Goal: Task Accomplishment & Management: Use online tool/utility

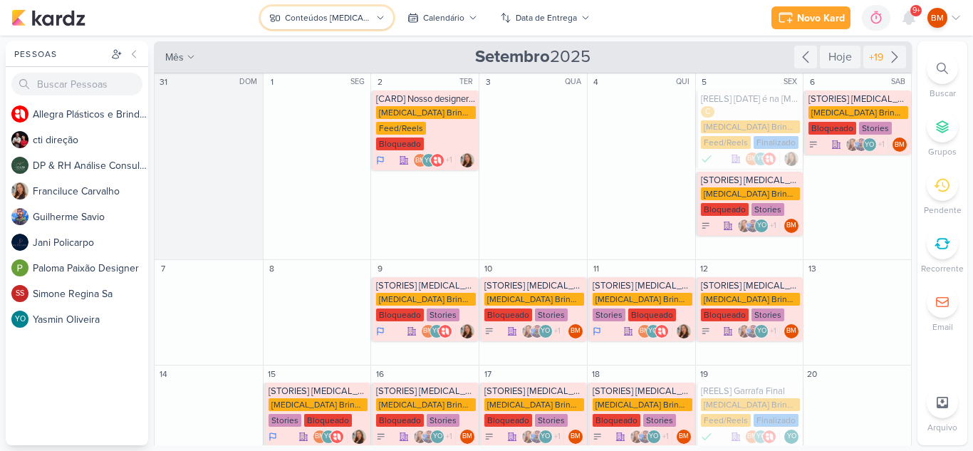
click at [354, 22] on div "Conteúdos [MEDICAL_DATA] Brindes PF" at bounding box center [328, 17] width 86 height 13
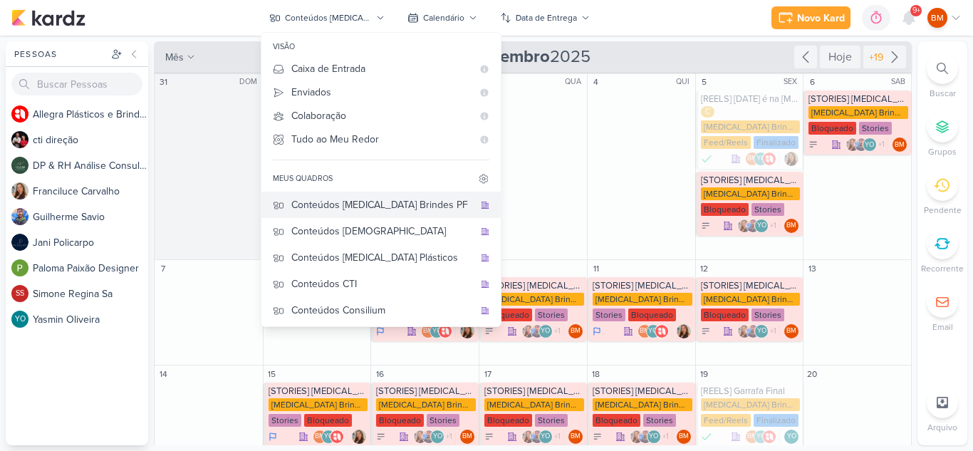
click at [405, 196] on button "Conteúdos [MEDICAL_DATA] Brindes PF" at bounding box center [380, 205] width 239 height 26
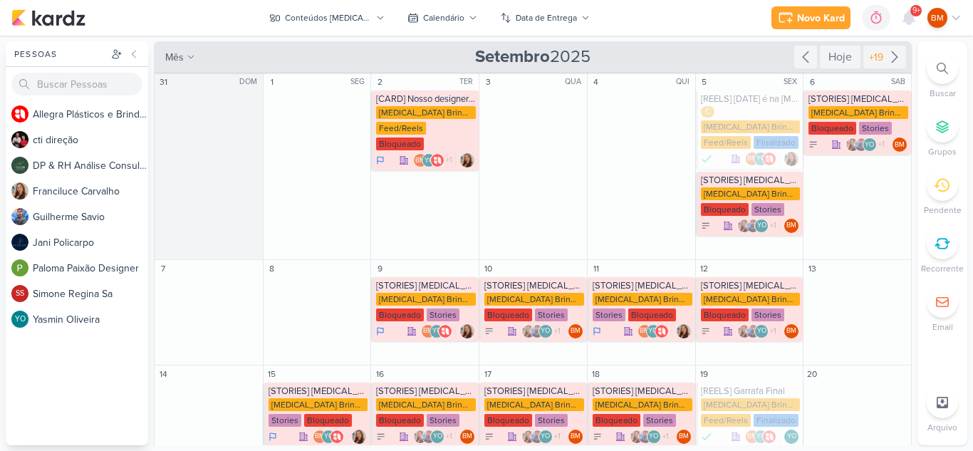
click at [674, 36] on div "Preferências de Quadros [GEOGRAPHIC_DATA] Organização Não tem nenhum quadro aqu…" at bounding box center [486, 243] width 973 height 415
click at [628, 6] on div "Novo Kard Ctrl + k 0h0m Sessão desligada... Hoje 0h0m Semana 0h0m Mês 0h0m" at bounding box center [486, 18] width 950 height 36
click at [366, 14] on div "Conteúdos [MEDICAL_DATA] Brindes PF" at bounding box center [328, 17] width 86 height 13
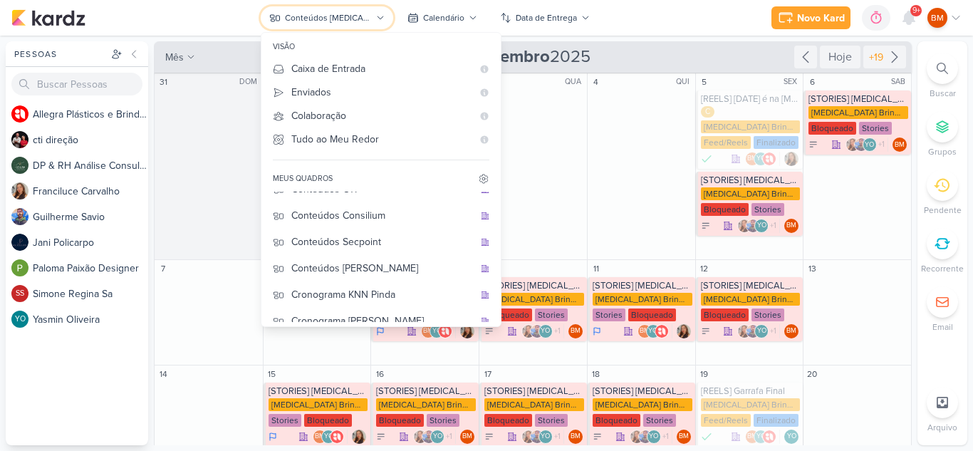
scroll to position [107, 0]
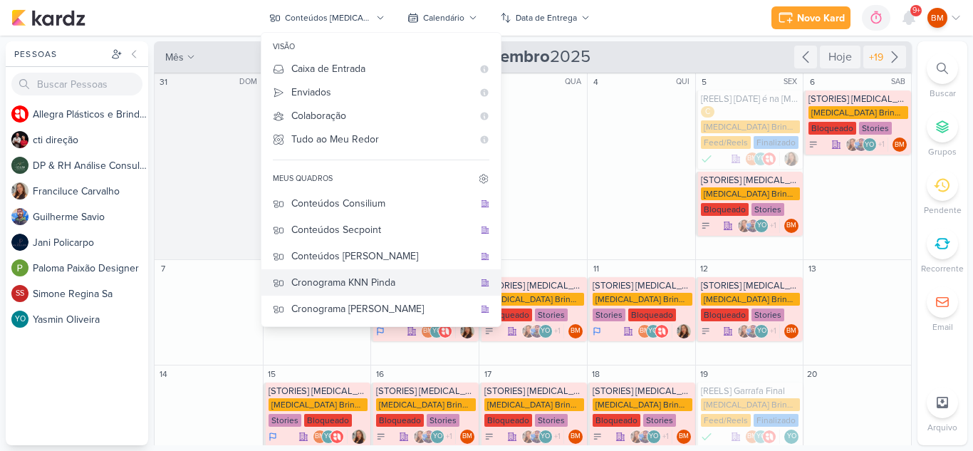
click at [389, 275] on div "Cronograma KNN Pinda" at bounding box center [382, 282] width 182 height 15
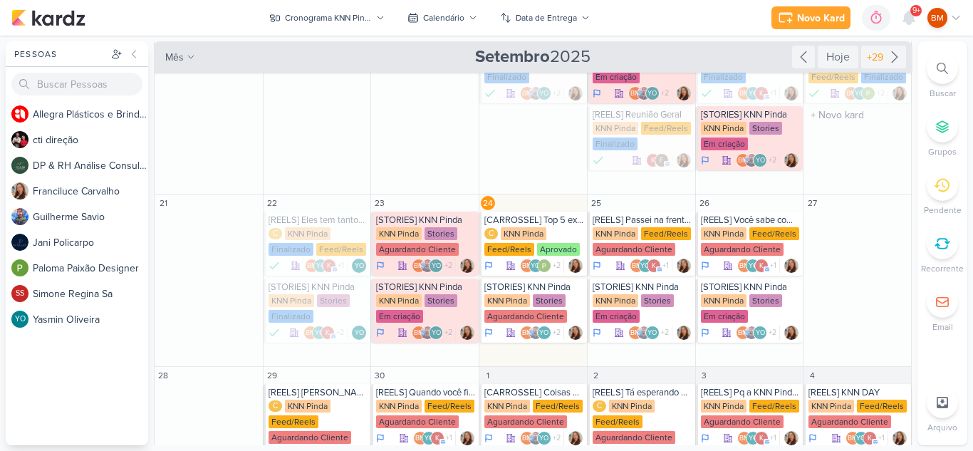
scroll to position [140, 0]
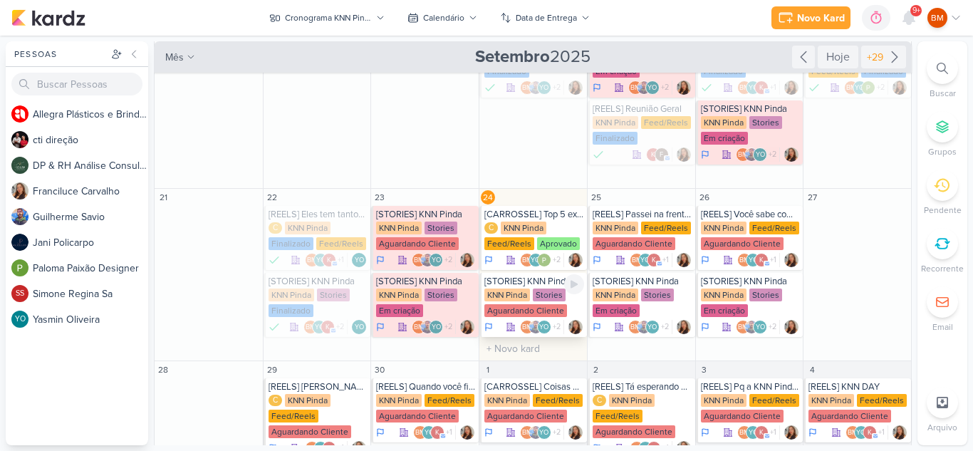
click at [521, 310] on div "Aguardando Cliente" at bounding box center [525, 310] width 83 height 13
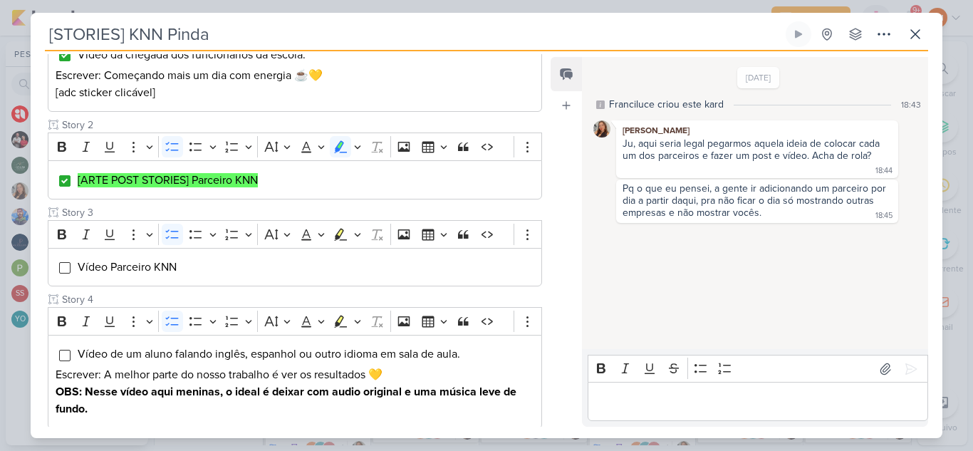
scroll to position [254, 0]
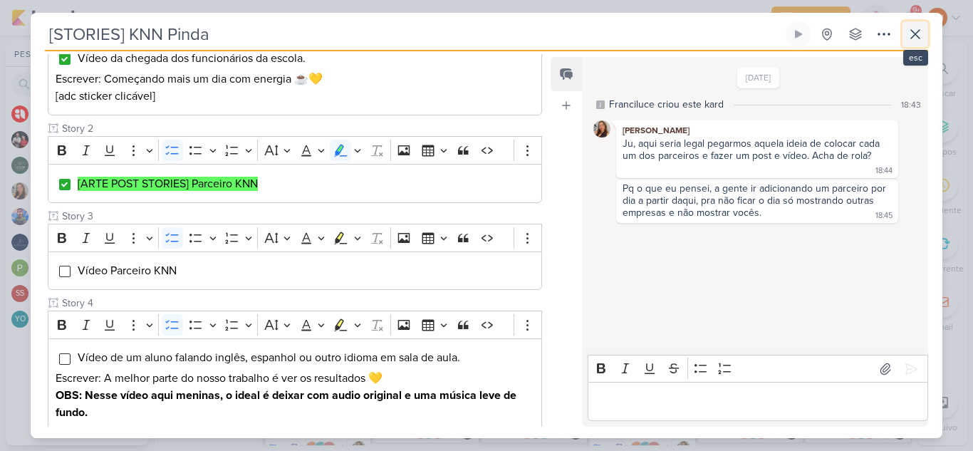
click at [920, 31] on icon at bounding box center [915, 34] width 17 height 17
